Goal: Find specific page/section: Find specific page/section

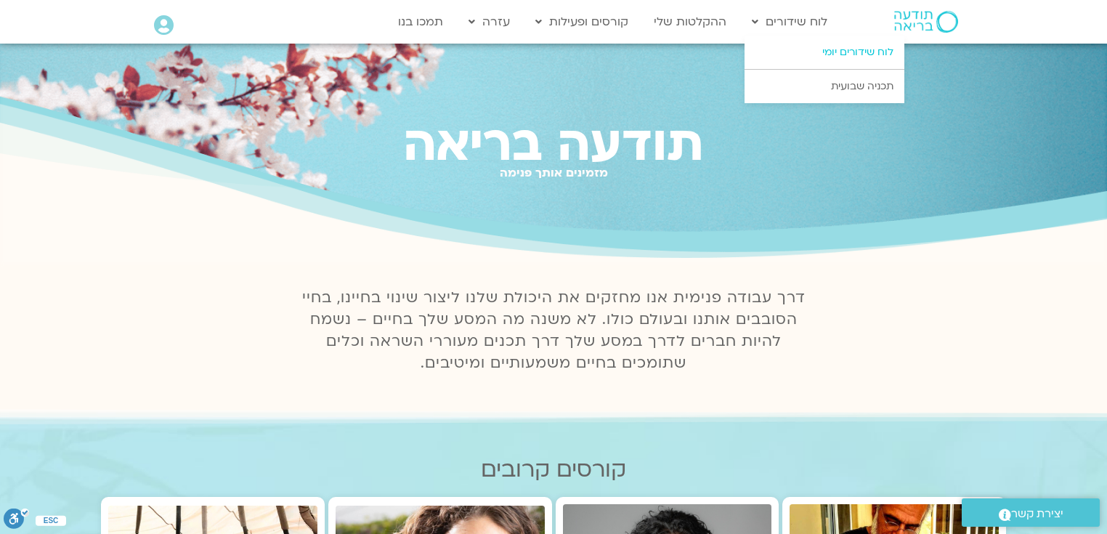
click at [869, 52] on link "לוח שידורים יומי" at bounding box center [825, 52] width 160 height 33
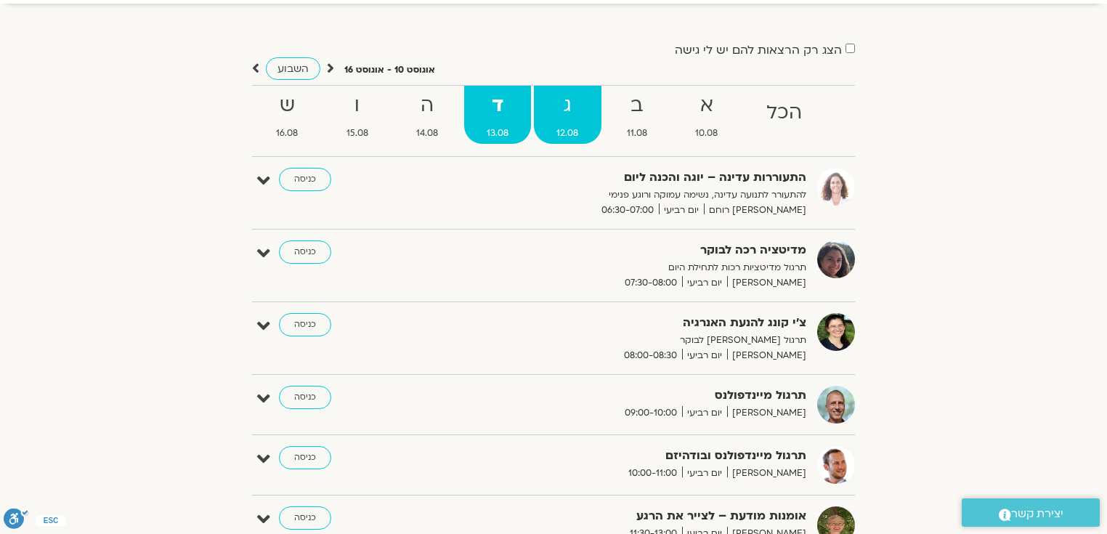
scroll to position [58, 0]
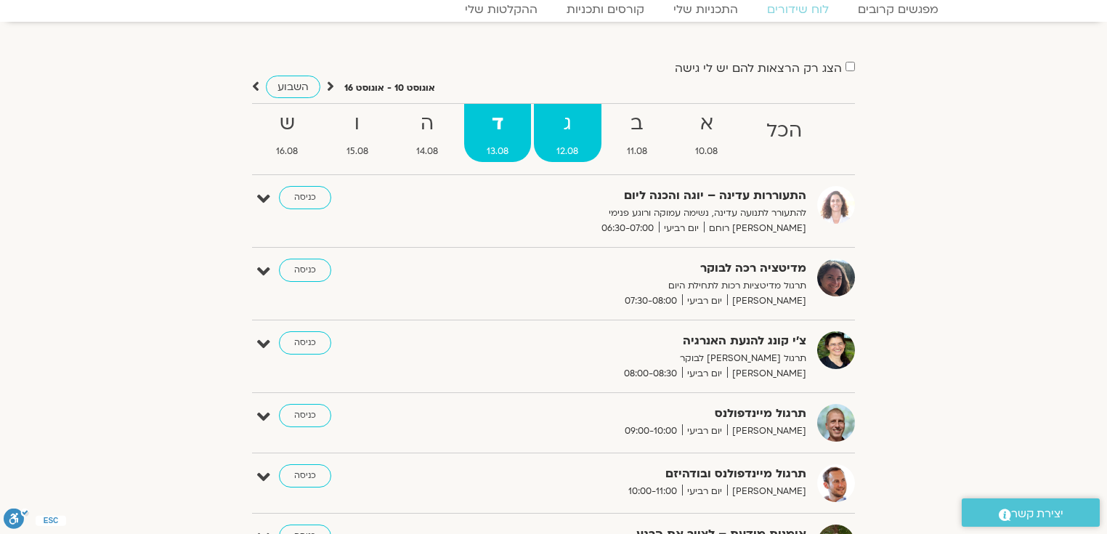
click at [560, 121] on strong "ג" at bounding box center [568, 124] width 68 height 33
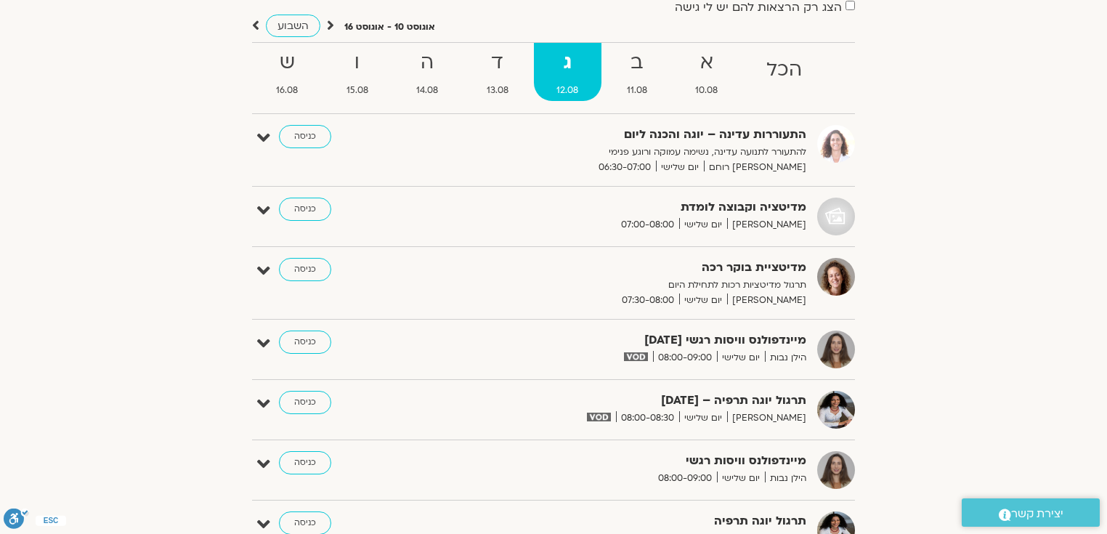
scroll to position [116, 0]
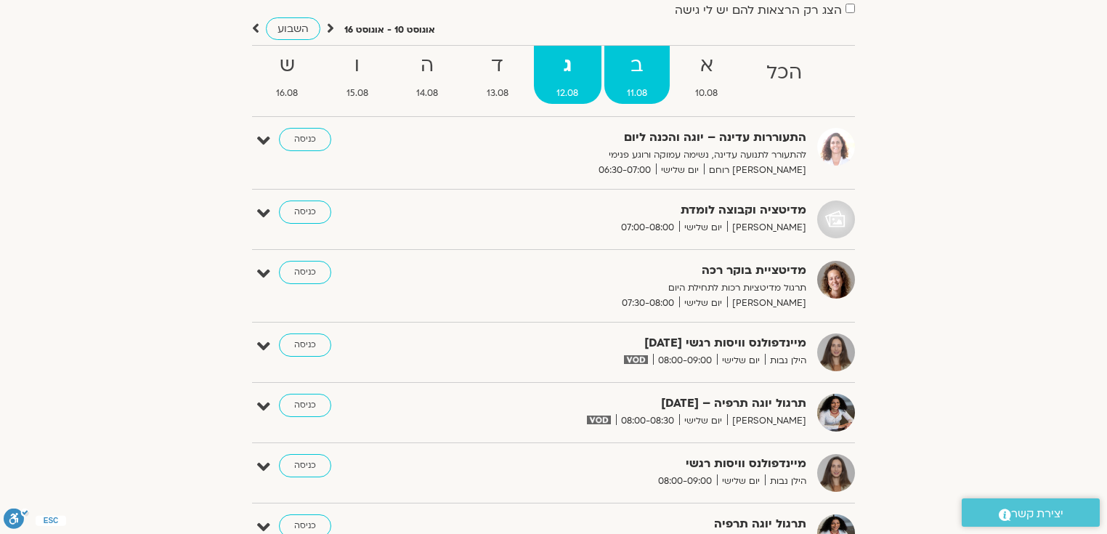
click at [629, 71] on strong "ב" at bounding box center [638, 65] width 66 height 33
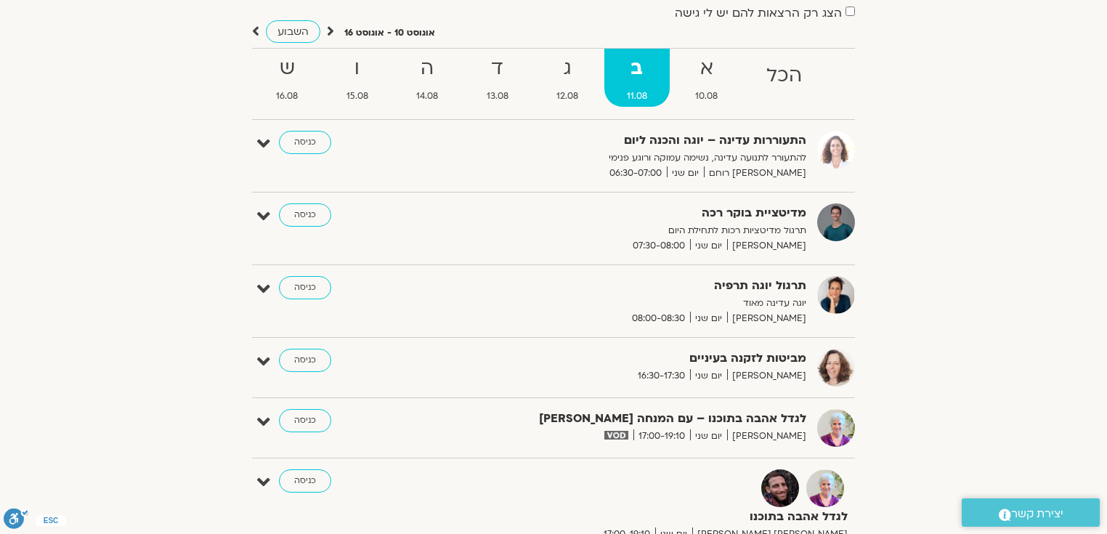
scroll to position [0, 0]
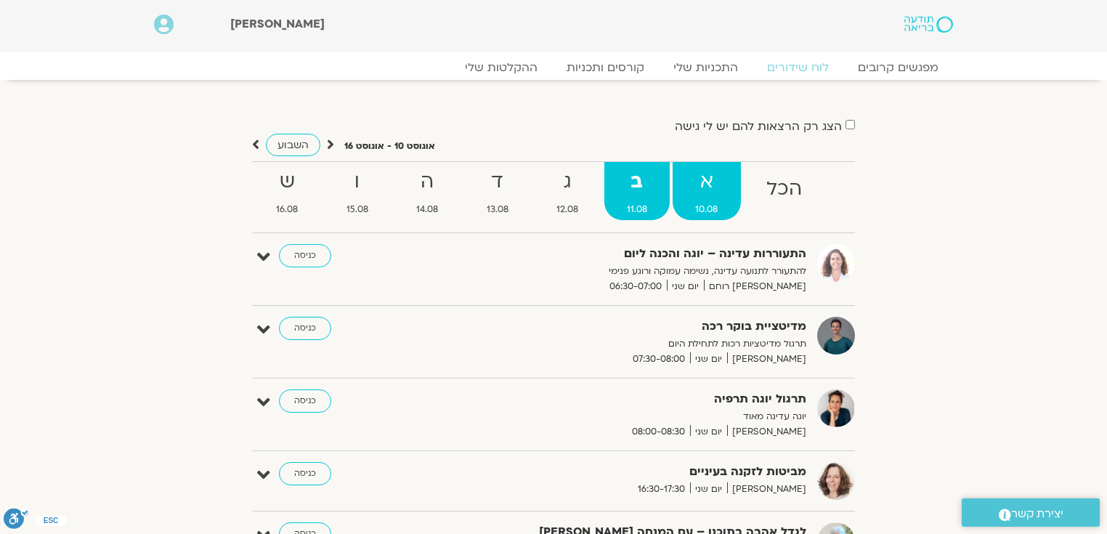
click at [697, 195] on strong "א" at bounding box center [707, 182] width 68 height 33
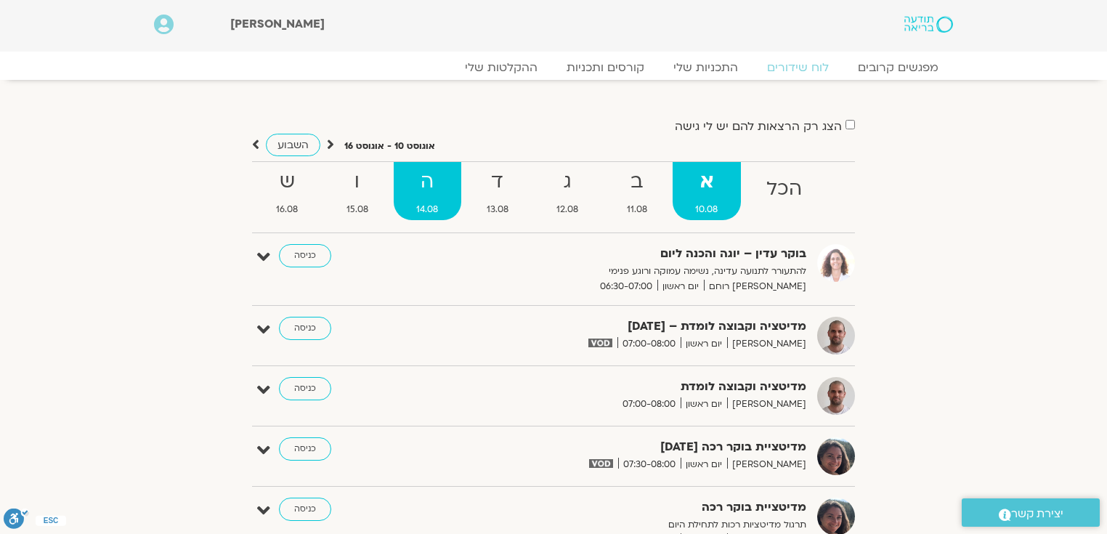
click at [422, 191] on strong "ה" at bounding box center [428, 182] width 68 height 33
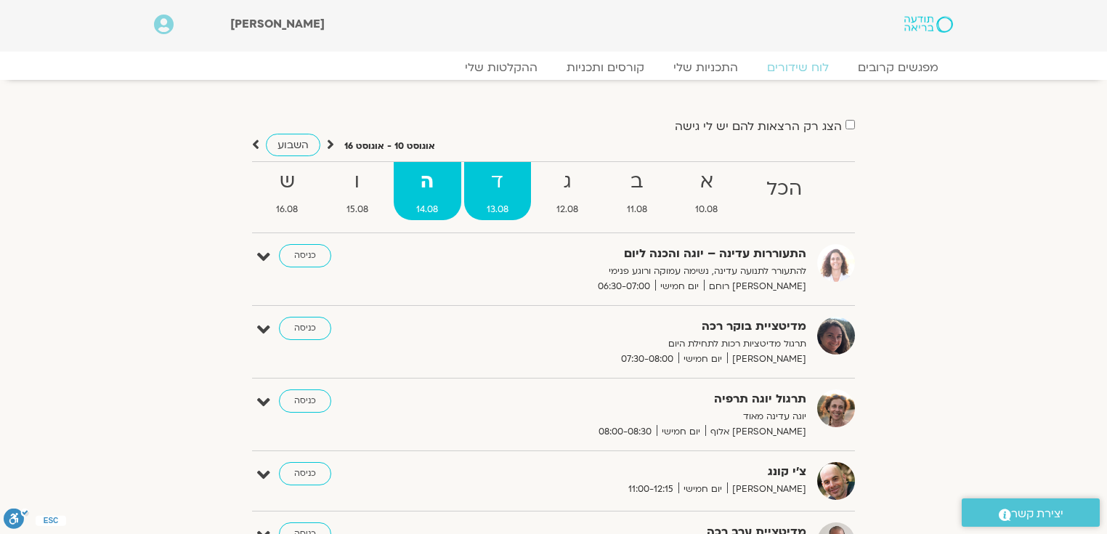
click at [488, 194] on strong "ד" at bounding box center [498, 182] width 68 height 33
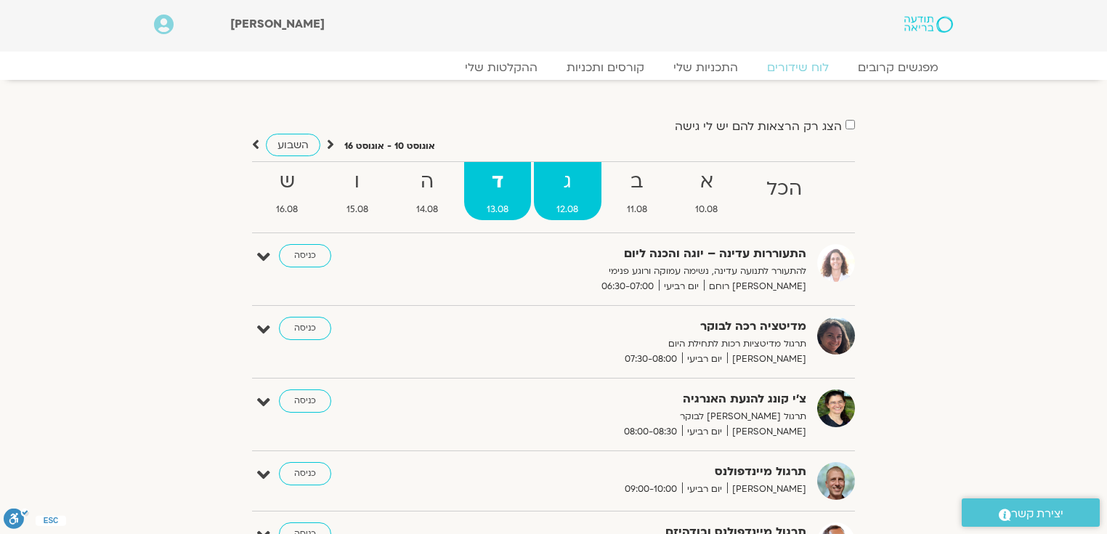
click at [569, 187] on strong "ג" at bounding box center [568, 182] width 68 height 33
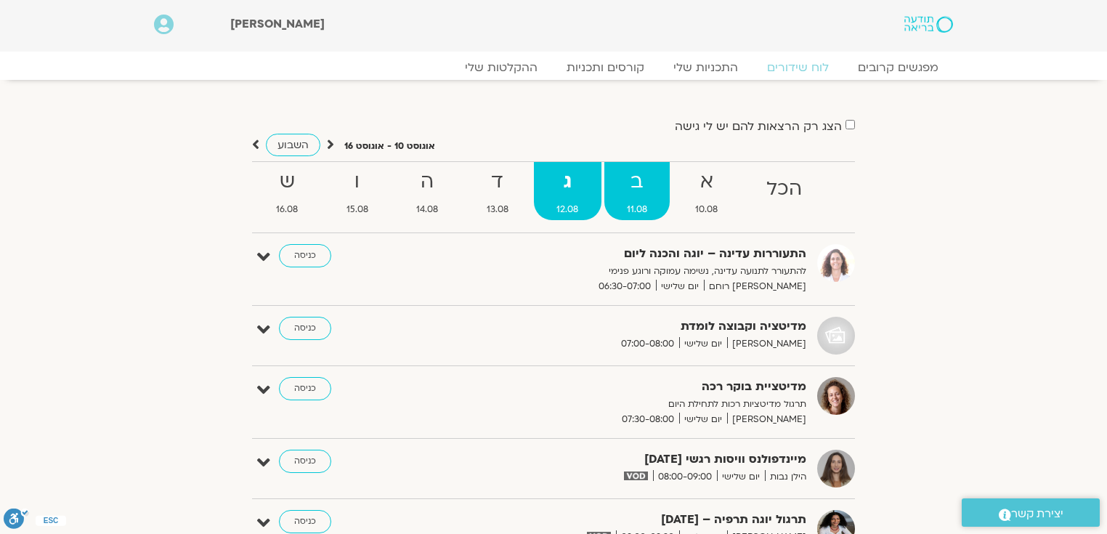
click at [634, 187] on strong "ב" at bounding box center [638, 182] width 66 height 33
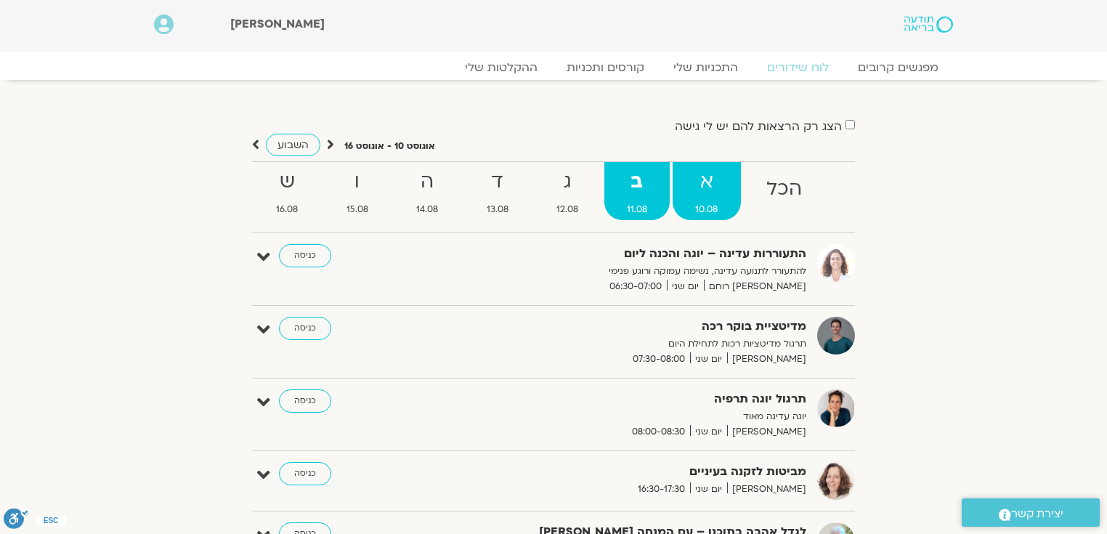
click at [703, 192] on strong "א" at bounding box center [707, 182] width 68 height 33
